Goal: Check status: Check status

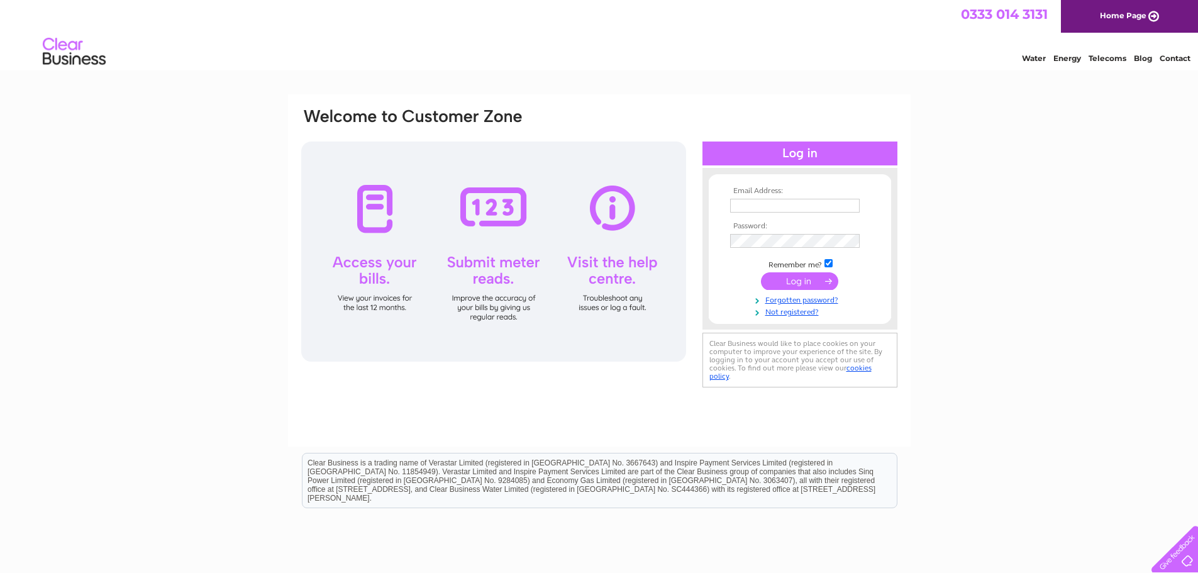
type input "accntspay@handt.co.uk"
click at [786, 281] on input "submit" at bounding box center [799, 281] width 77 height 18
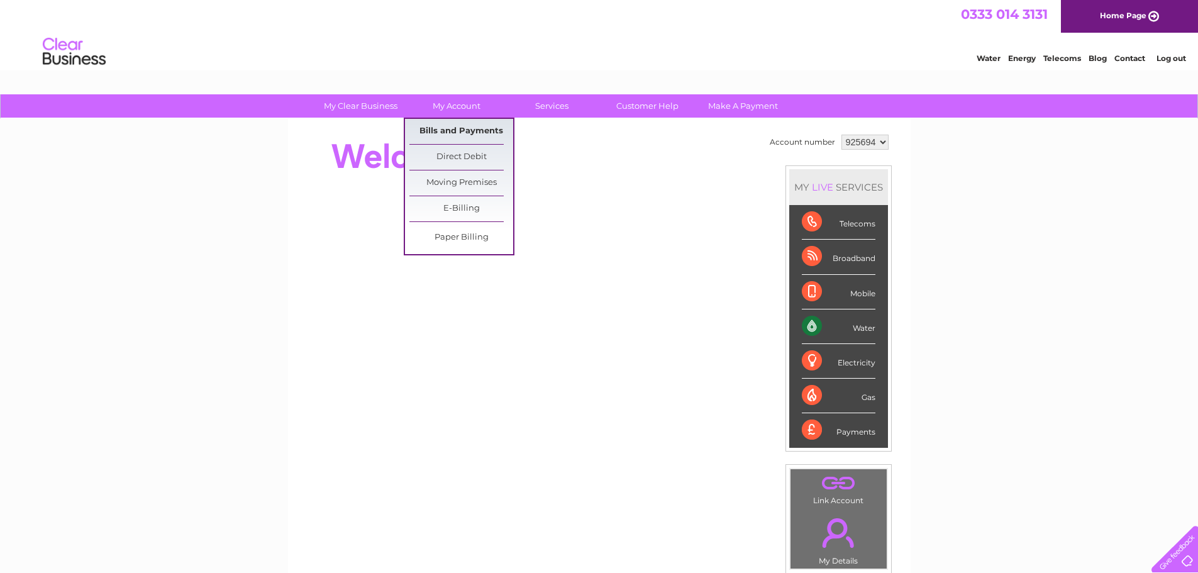
click at [471, 133] on link "Bills and Payments" at bounding box center [461, 131] width 104 height 25
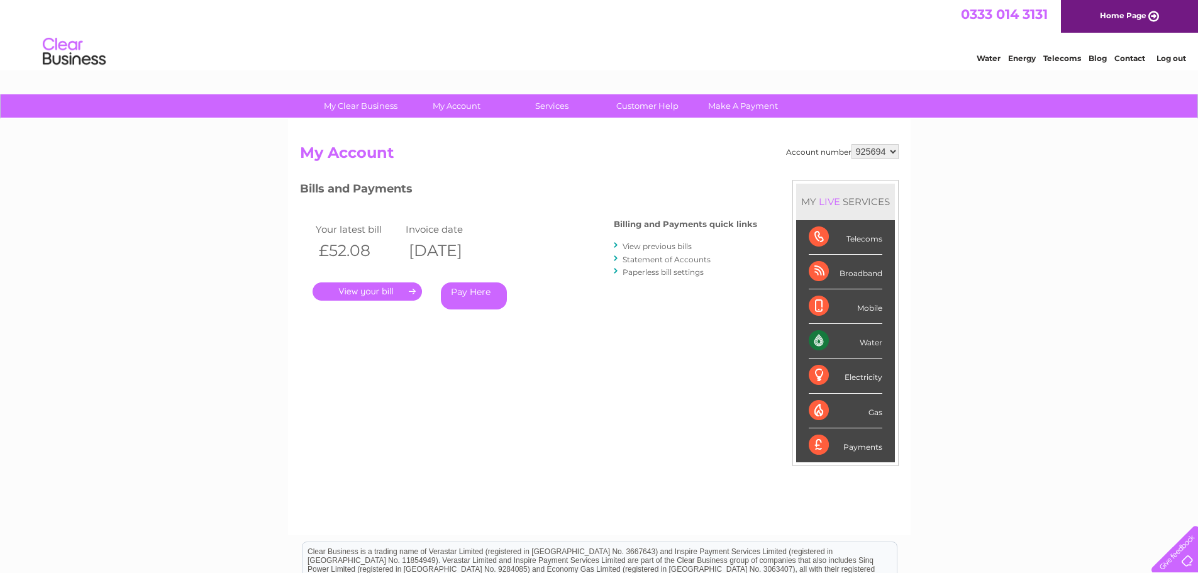
click at [692, 257] on link "Statement of Accounts" at bounding box center [667, 259] width 88 height 9
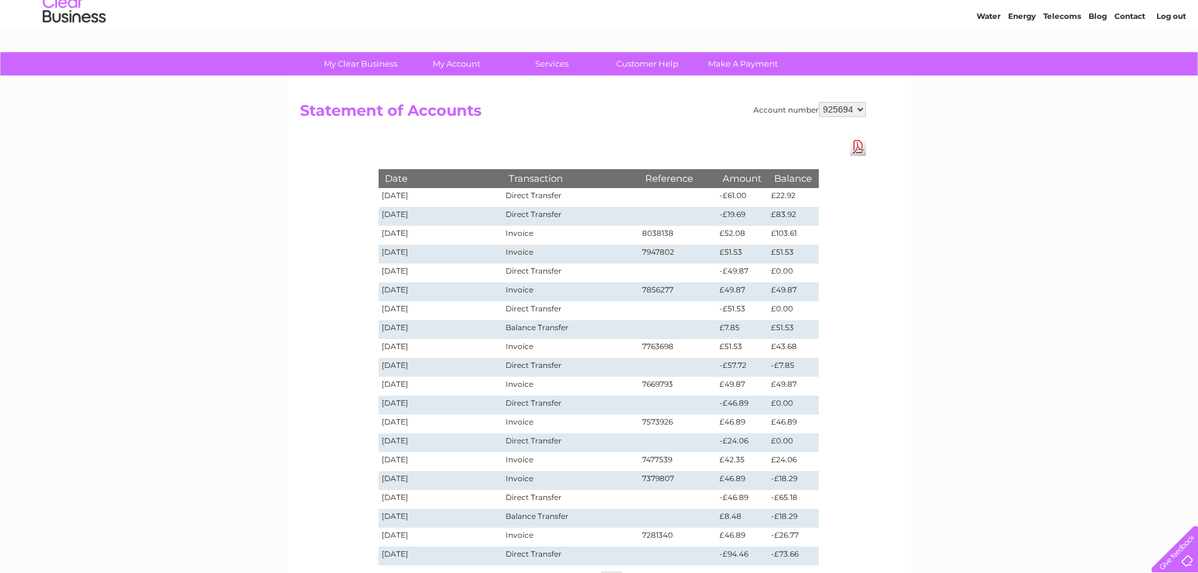
scroll to position [63, 0]
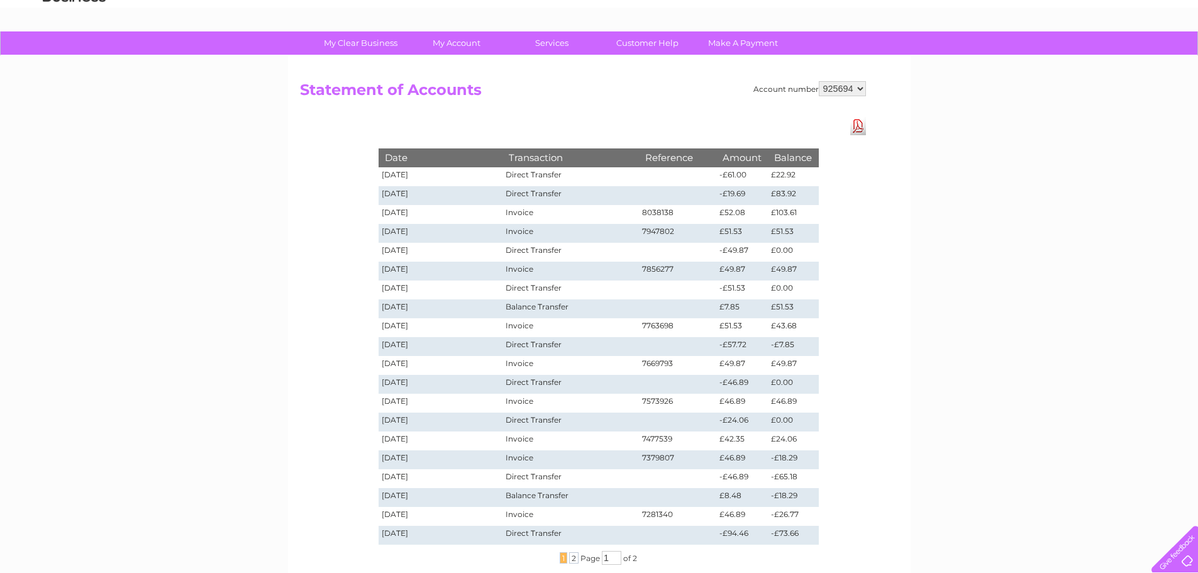
drag, startPoint x: 853, startPoint y: 89, endPoint x: 847, endPoint y: 95, distance: 8.5
click at [853, 89] on select "925694 940429" at bounding box center [842, 88] width 47 height 15
select select "940429"
click at [819, 81] on select "925694 940429" at bounding box center [842, 88] width 47 height 15
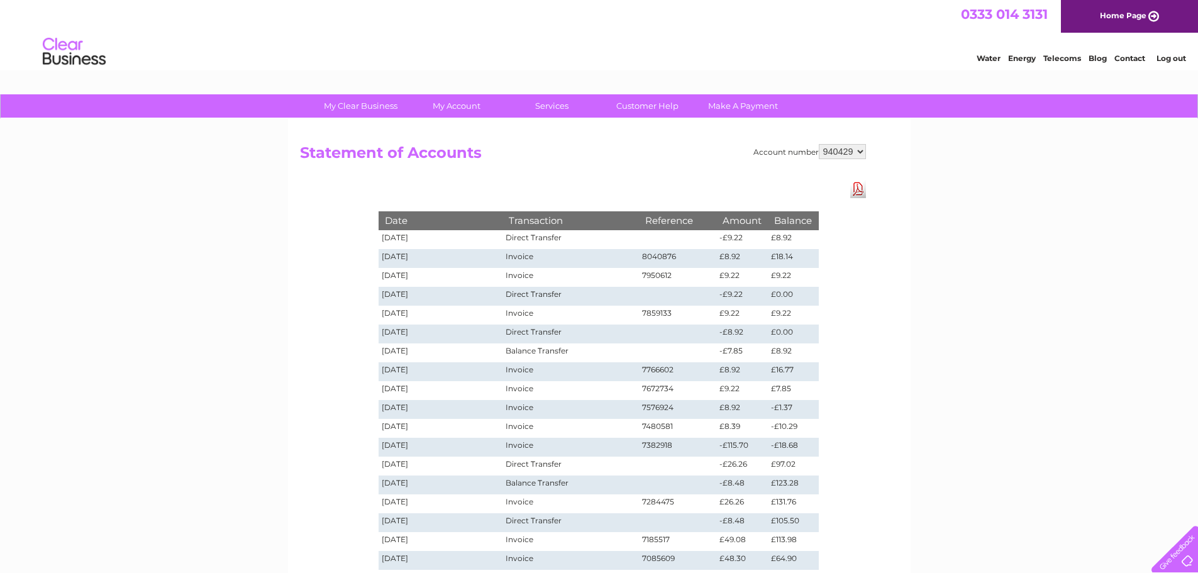
drag, startPoint x: 839, startPoint y: 148, endPoint x: 842, endPoint y: 158, distance: 9.9
click at [839, 148] on select "925694 940429" at bounding box center [842, 151] width 47 height 15
select select "925694"
click at [819, 144] on select "925694 940429" at bounding box center [842, 151] width 47 height 15
